Goal: Complete application form

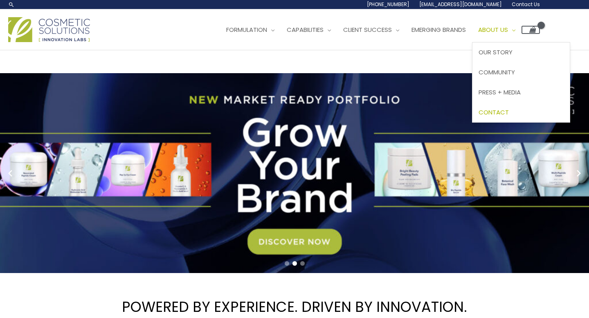
click at [509, 112] on span "Contact" at bounding box center [493, 112] width 30 height 9
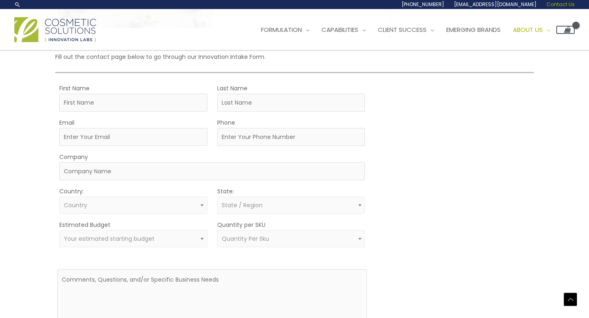
scroll to position [162, 0]
click at [135, 104] on input "First Name" at bounding box center [133, 104] width 148 height 18
type input "[PERSON_NAME]"
type input "m"
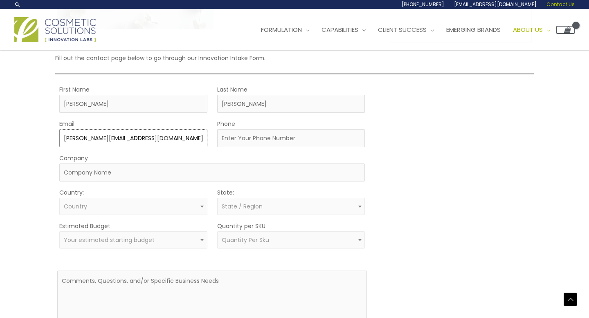
type input "maria@bysfgroup.com"
type input "4045365858"
click at [98, 172] on input "Company" at bounding box center [212, 173] width 306 height 18
type input "BYSF LLC"
click at [102, 207] on span "Country" at bounding box center [133, 207] width 139 height 8
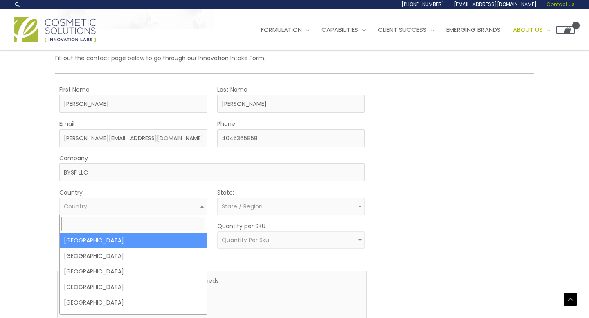
select select "United States"
select select
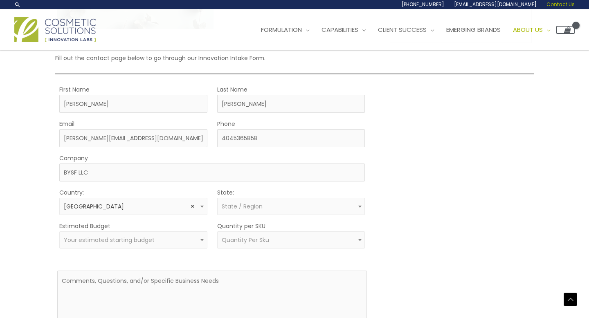
click at [259, 211] on span "State / Region" at bounding box center [291, 206] width 148 height 17
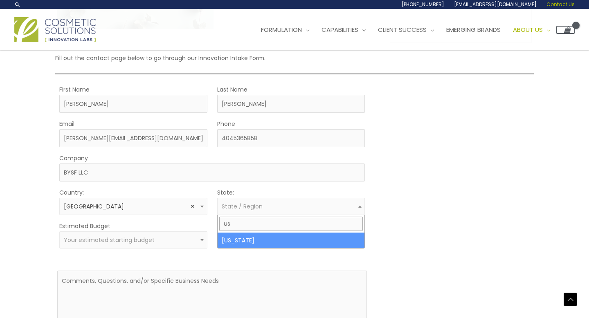
type input "u"
type input "flor"
select select "Florida"
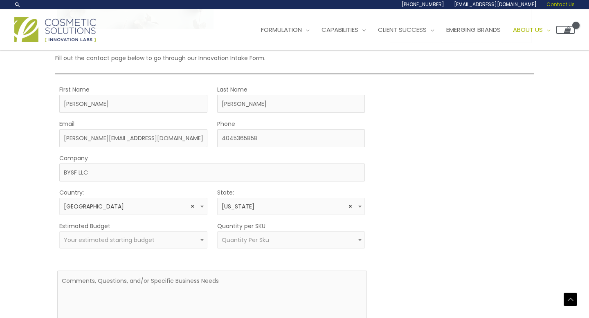
click at [149, 242] on span "Your estimated starting budget" at bounding box center [109, 240] width 91 height 8
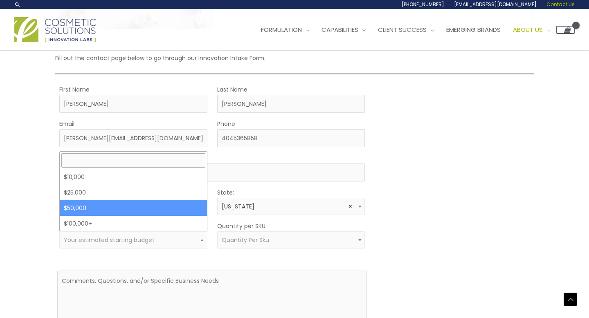
select select "50000"
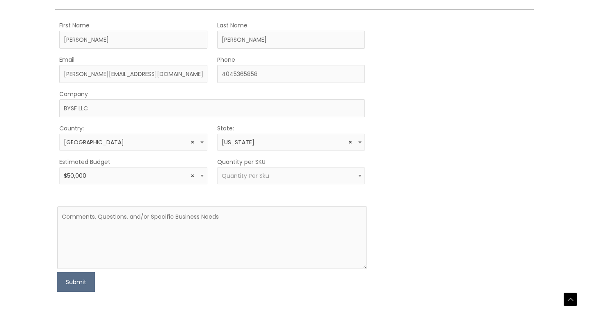
scroll to position [227, 0]
click at [263, 171] on span "Quantity Per Sku" at bounding box center [291, 175] width 148 height 17
click at [261, 174] on span "× 5000 – 9999" at bounding box center [291, 176] width 139 height 8
click at [240, 224] on textarea at bounding box center [212, 237] width 310 height 63
click at [243, 186] on form "First Name Maria Last Name Medina Email maria@bysfgroup.com Phone 4045365858 Co…" at bounding box center [212, 156] width 310 height 272
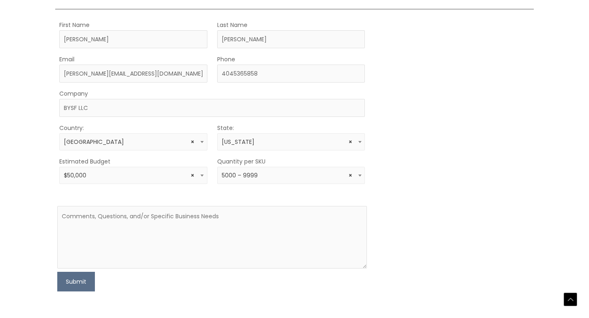
click at [241, 173] on span "× 5000 – 9999" at bounding box center [291, 176] width 139 height 8
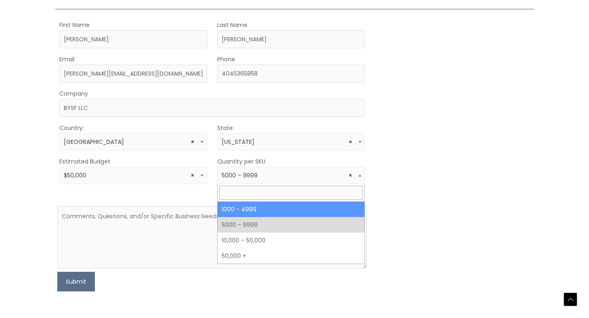
select select "10"
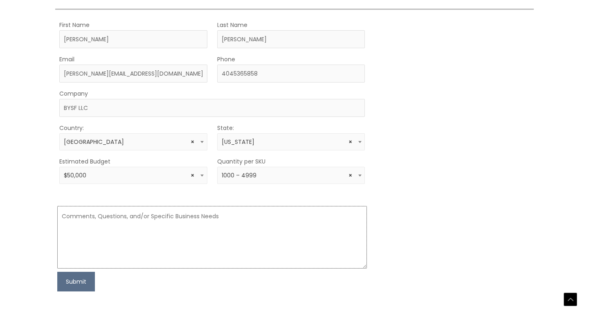
click at [209, 217] on textarea at bounding box center [212, 237] width 310 height 63
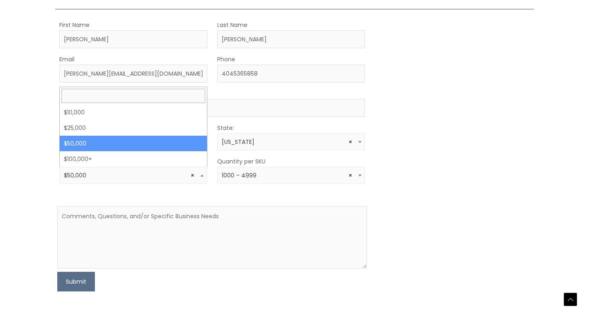
click at [175, 177] on span "× $50,000" at bounding box center [133, 176] width 139 height 8
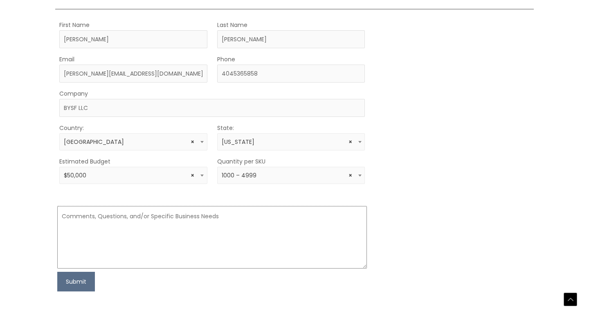
click at [182, 233] on textarea at bounding box center [212, 237] width 310 height 63
paste textarea "I’m in the early stages of developing a prestige haircare line and exploring po…"
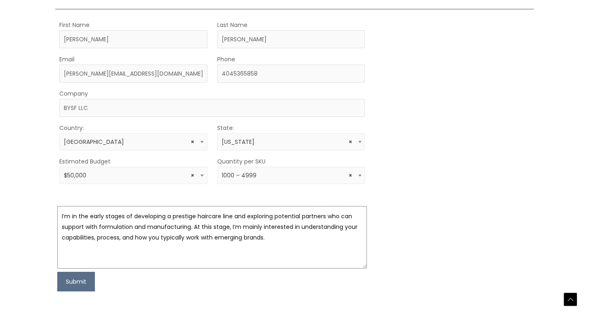
drag, startPoint x: 196, startPoint y: 217, endPoint x: 173, endPoint y: 217, distance: 22.9
click at [173, 217] on textarea "I’m in the early stages of developing a prestige haircare line and exploring po…" at bounding box center [212, 237] width 310 height 63
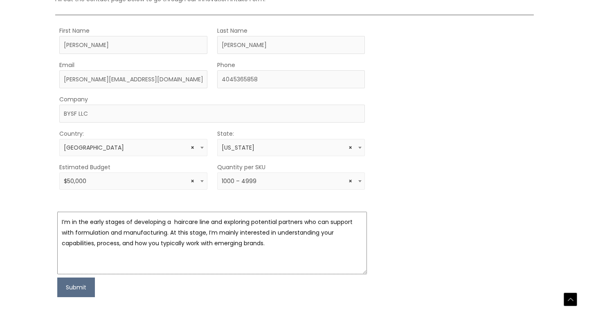
scroll to position [224, 0]
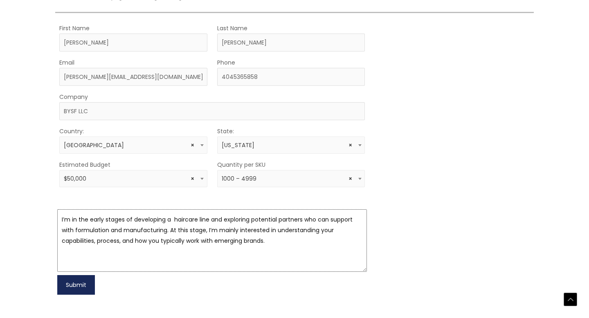
type textarea "I’m in the early stages of developing a haircare line and exploring potential p…"
click at [79, 290] on button "Submit" at bounding box center [76, 285] width 38 height 20
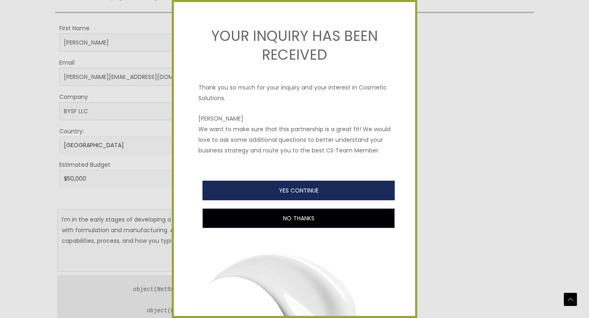
click at [364, 192] on button "YES CONTINUE" at bounding box center [298, 191] width 192 height 20
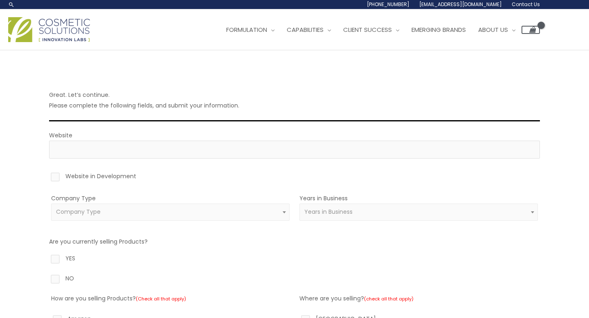
scroll to position [11, 0]
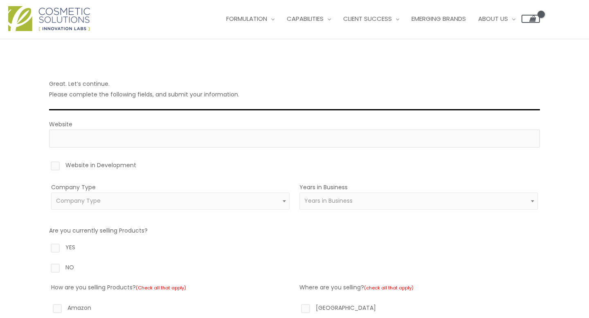
click at [56, 168] on label "Website in Development" at bounding box center [294, 167] width 491 height 14
click at [46, 165] on input "Website in Development" at bounding box center [43, 162] width 5 height 5
checkbox input "true"
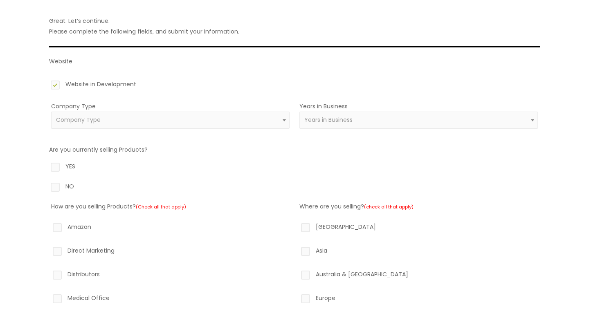
scroll to position [77, 0]
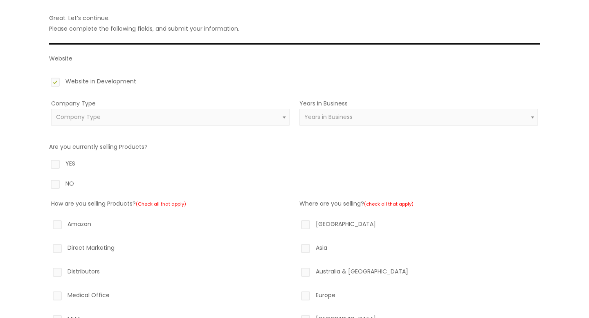
click at [245, 106] on div "Company Type Amazon Reseller Brand (Established) Brand (Startup) Celebrity/Soci…" at bounding box center [170, 117] width 238 height 38
click at [245, 116] on span "Company Type" at bounding box center [170, 117] width 229 height 8
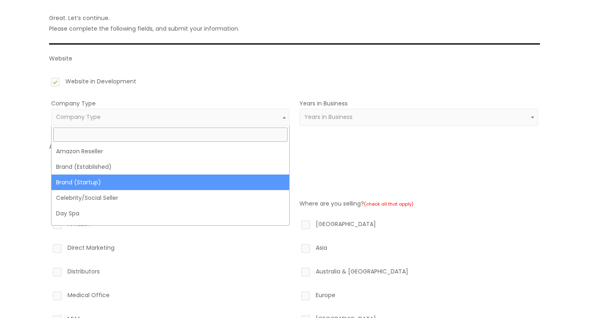
select select "39"
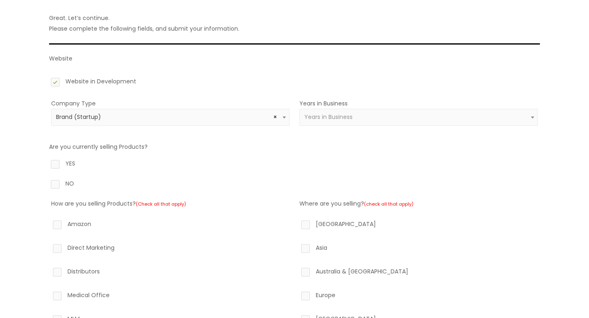
click at [372, 115] on span "Years in Business" at bounding box center [418, 117] width 229 height 8
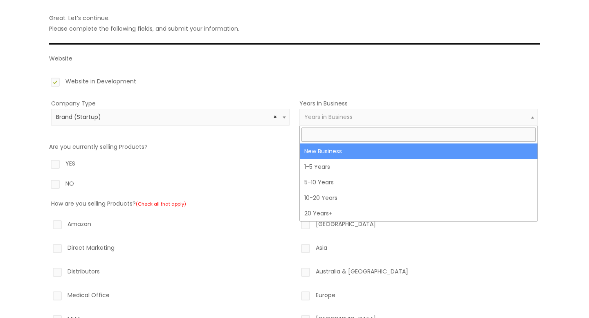
select select "1"
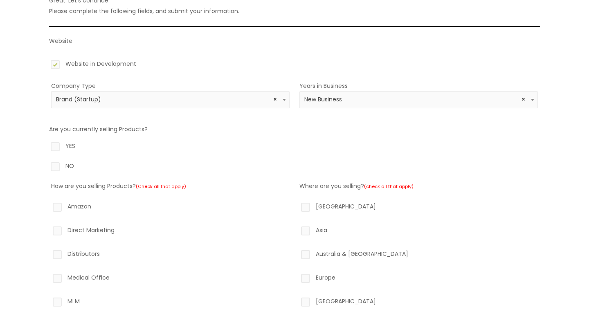
scroll to position [101, 0]
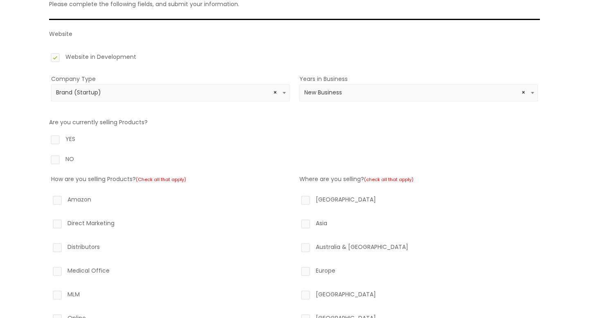
click at [61, 157] on label "NO" at bounding box center [294, 161] width 491 height 14
click at [46, 157] on input "NO" at bounding box center [43, 156] width 5 height 5
radio input "true"
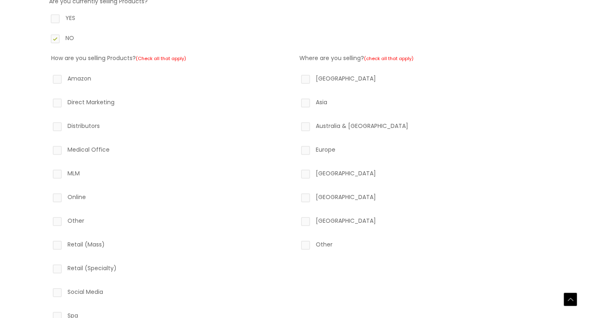
scroll to position [229, 0]
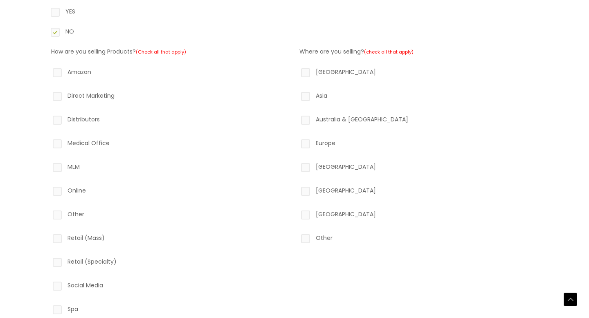
click at [317, 70] on label "North America" at bounding box center [418, 74] width 238 height 14
click at [296, 70] on input "North America" at bounding box center [293, 69] width 5 height 5
checkbox input "true"
click at [320, 147] on label "Europe" at bounding box center [418, 145] width 238 height 14
click at [296, 143] on input "Europe" at bounding box center [293, 140] width 5 height 5
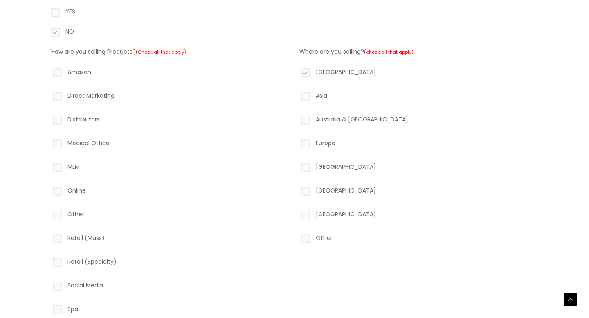
checkbox input "true"
click at [315, 196] on label "South America" at bounding box center [418, 192] width 238 height 14
click at [296, 191] on input "South America" at bounding box center [293, 187] width 5 height 5
checkbox input "true"
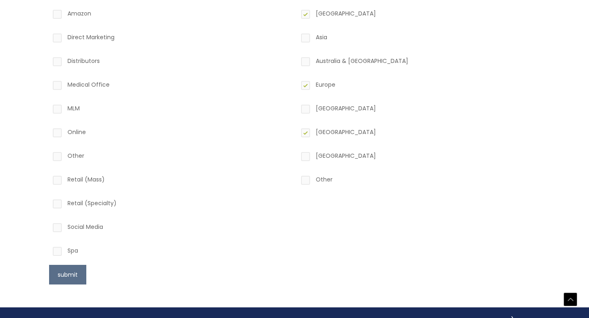
scroll to position [351, 0]
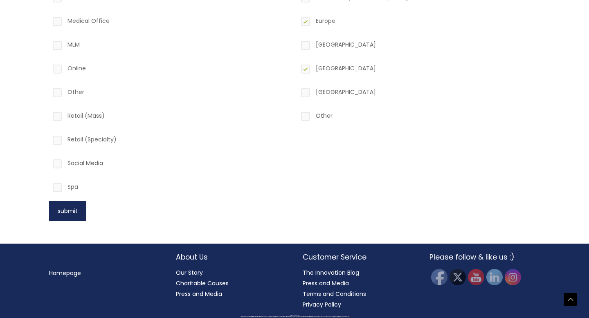
click at [56, 210] on button "submit" at bounding box center [67, 211] width 37 height 20
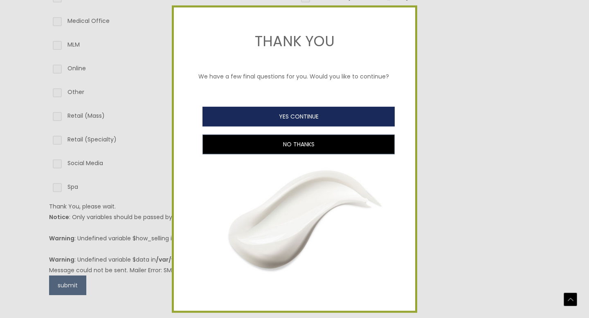
click at [312, 119] on button "YES CONTINUE" at bounding box center [298, 117] width 192 height 20
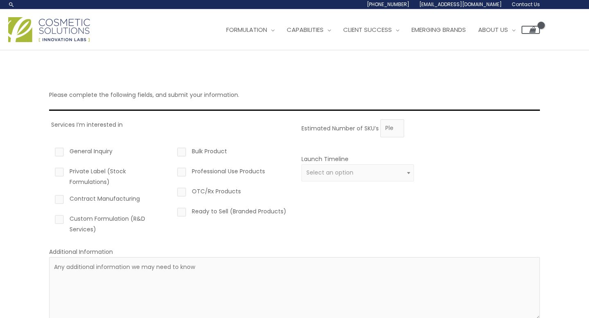
click at [107, 168] on label "Private Label (Stock Formulations)" at bounding box center [109, 176] width 112 height 21
click at [50, 168] on input "Private Label (Stock Formulations)" at bounding box center [47, 168] width 5 height 5
checkbox input "true"
click at [112, 216] on label "Custom Formulation (R&D Services)" at bounding box center [109, 223] width 112 height 21
click at [50, 216] on input "Custom Formulation (R&D Services)" at bounding box center [47, 215] width 5 height 5
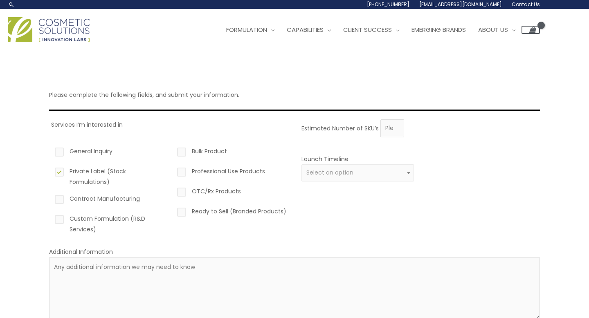
checkbox input "true"
click at [356, 173] on span "Select an option" at bounding box center [357, 173] width 103 height 8
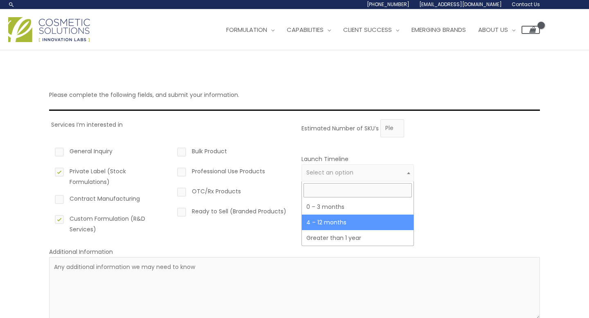
select select "3"
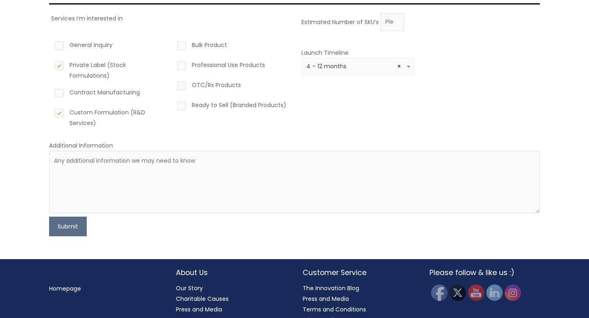
scroll to position [108, 0]
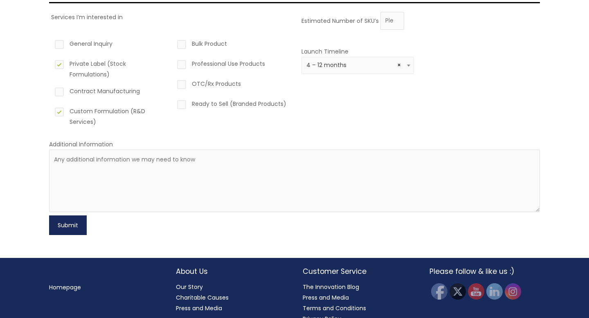
click at [58, 225] on button "Submit" at bounding box center [68, 226] width 38 height 20
type input "2"
click at [49, 234] on button "Submit" at bounding box center [68, 226] width 38 height 20
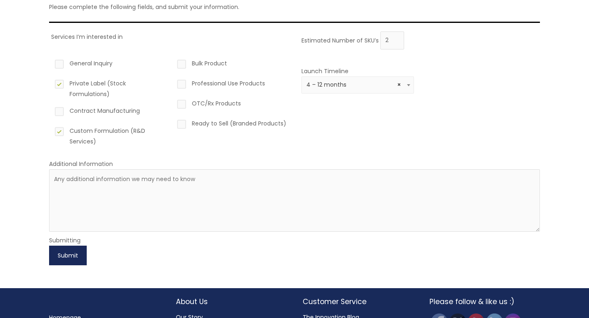
scroll to position [131, 0]
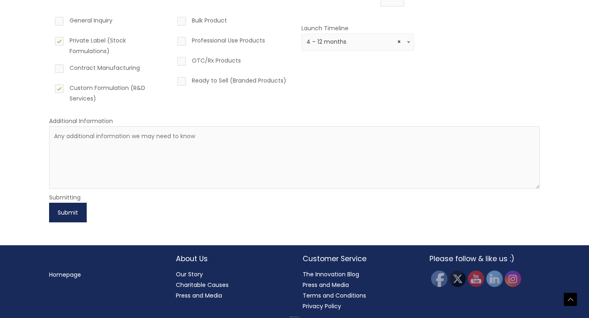
click at [72, 203] on button "Submit" at bounding box center [68, 213] width 38 height 20
click at [74, 215] on button "Submit" at bounding box center [68, 213] width 38 height 20
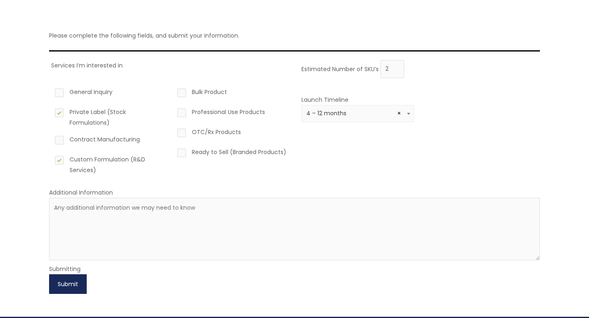
scroll to position [0, 0]
